Goal: Task Accomplishment & Management: Use online tool/utility

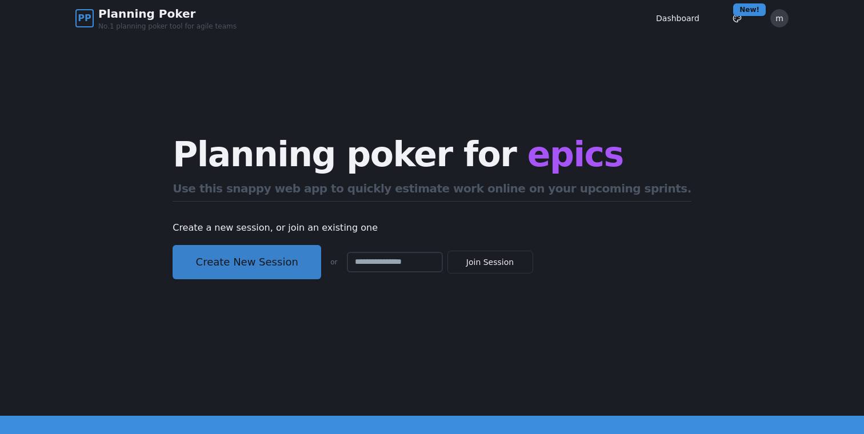
click at [257, 257] on button "Create New Session" at bounding box center [247, 262] width 149 height 34
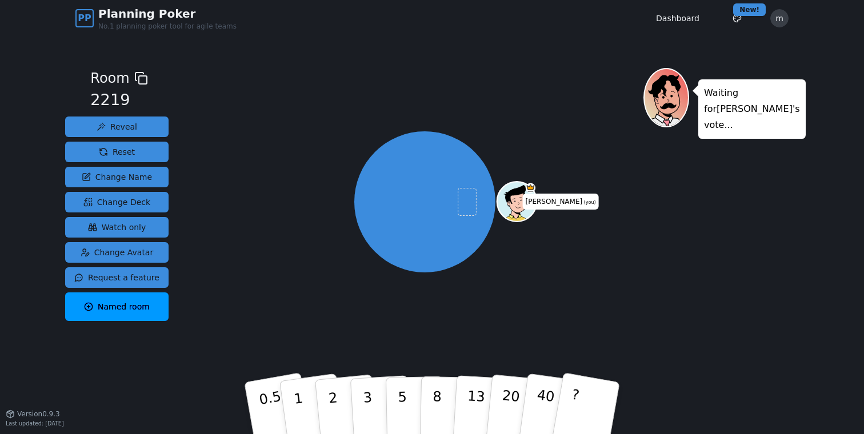
click at [63, 421] on span "Last updated: October 11, 2025" at bounding box center [35, 424] width 58 height 6
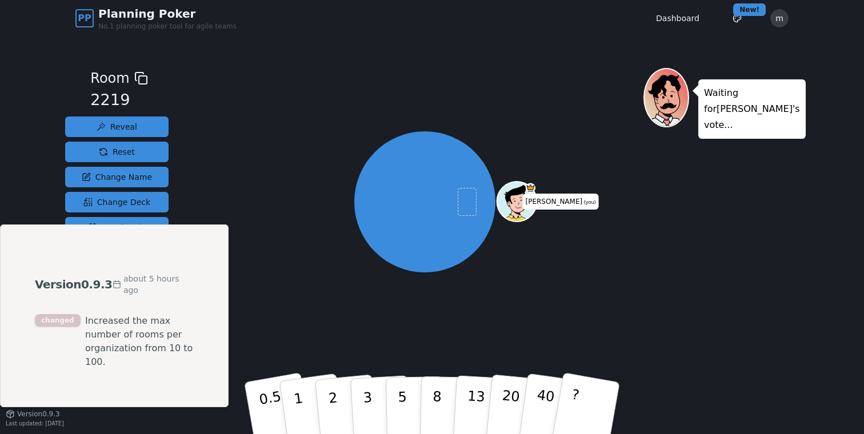
click at [318, 282] on div "mariusz (you)" at bounding box center [424, 202] width 437 height 227
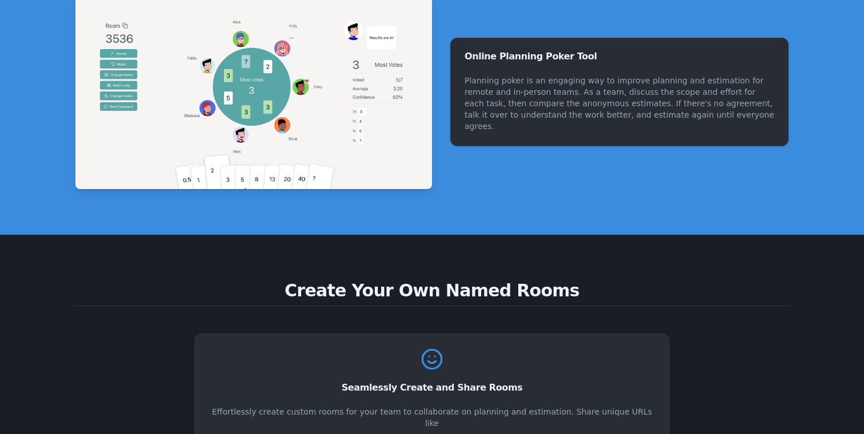
scroll to position [521, 0]
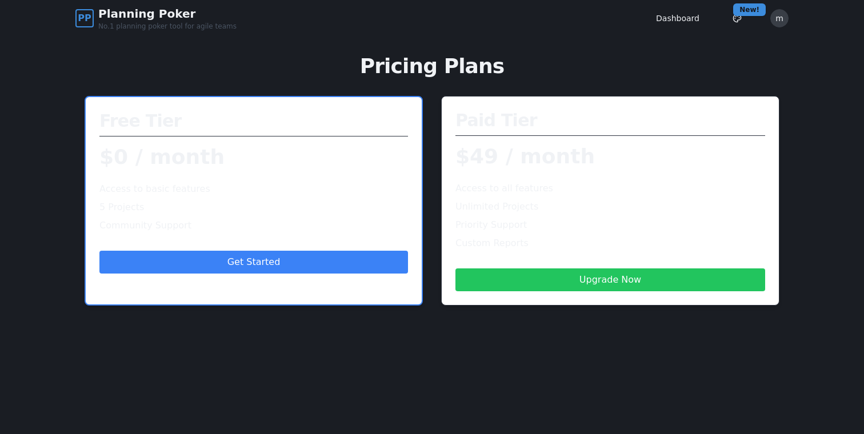
click at [270, 206] on li "5 Projects" at bounding box center [253, 208] width 309 height 14
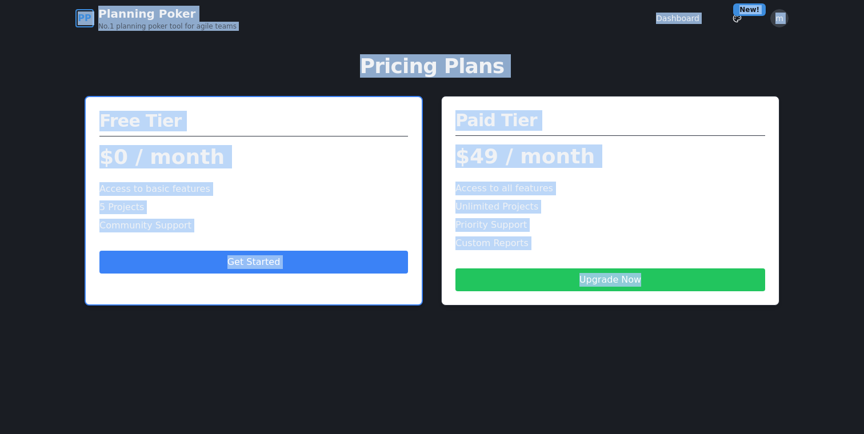
click at [270, 206] on li "5 Projects" at bounding box center [253, 208] width 309 height 14
click at [342, 191] on li "Access to basic features" at bounding box center [253, 189] width 309 height 14
